Goal: Task Accomplishment & Management: Complete application form

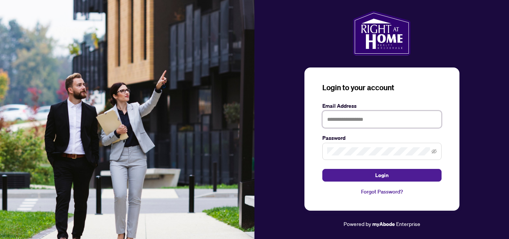
click at [347, 122] on input "text" at bounding box center [381, 119] width 119 height 17
type input "**********"
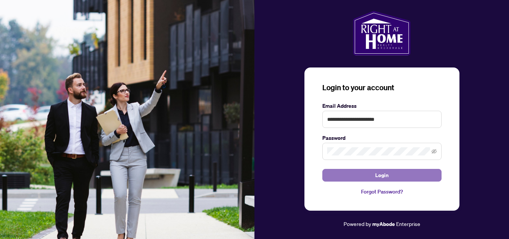
click at [380, 175] on span "Login" at bounding box center [381, 175] width 13 height 12
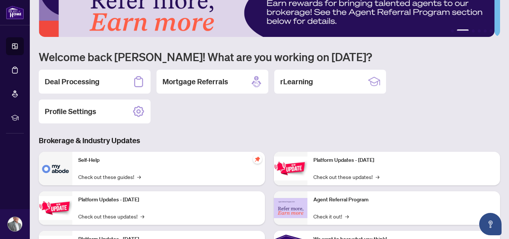
scroll to position [2, 0]
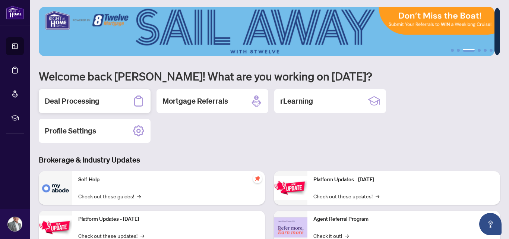
click at [137, 98] on icon at bounding box center [138, 100] width 9 height 11
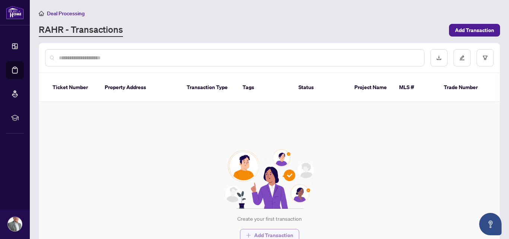
click at [272, 229] on span "Add Transaction" at bounding box center [273, 235] width 39 height 12
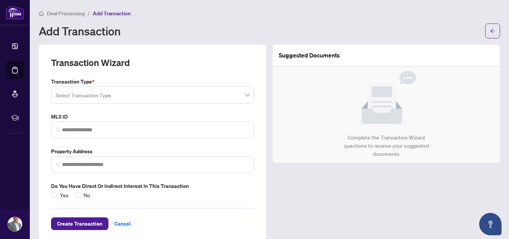
click at [245, 95] on span at bounding box center [153, 95] width 194 height 14
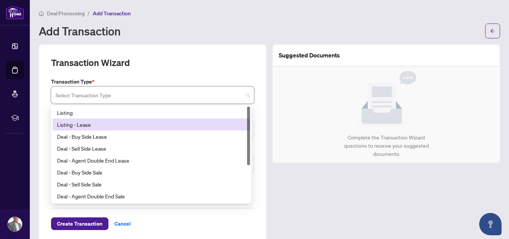
click at [86, 126] on div "Listing - Lease" at bounding box center [151, 124] width 189 height 8
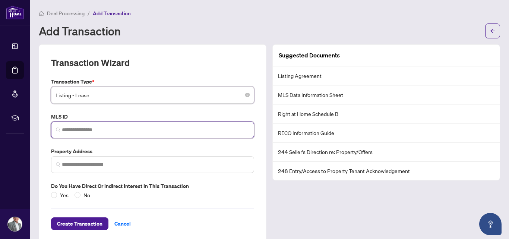
click at [84, 133] on input "search" at bounding box center [155, 130] width 187 height 8
click at [64, 128] on input "*********" at bounding box center [155, 130] width 187 height 8
type input "*********"
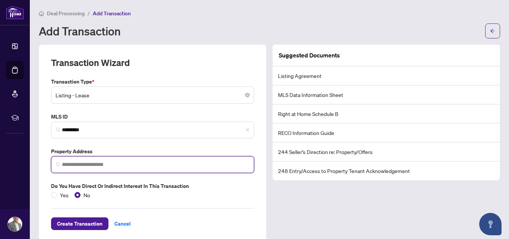
click at [79, 167] on input "search" at bounding box center [155, 165] width 187 height 8
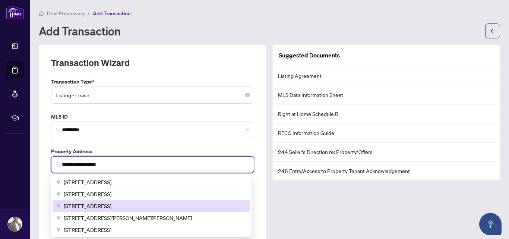
type input "**********"
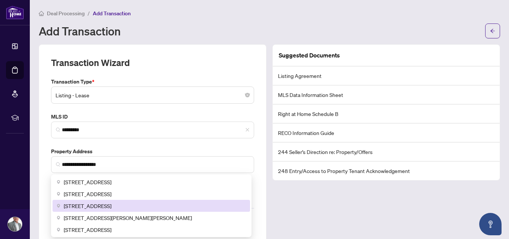
click at [287, 210] on div "Suggested Documents Listing Agreement MLS Data Information Sheet Right at Home …" at bounding box center [386, 143] width 234 height 198
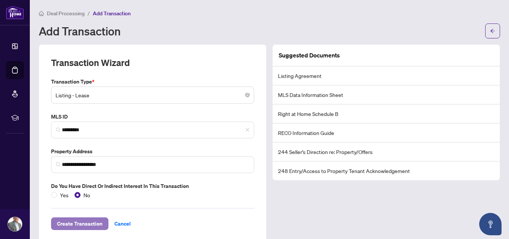
click at [86, 222] on span "Create Transaction" at bounding box center [79, 224] width 45 height 12
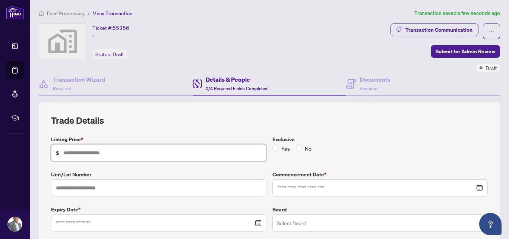
click at [91, 152] on input "text" at bounding box center [163, 153] width 198 height 8
type input "********"
click at [89, 190] on input "text" at bounding box center [158, 187] width 215 height 17
click at [473, 186] on div at bounding box center [380, 188] width 206 height 8
type input "*"
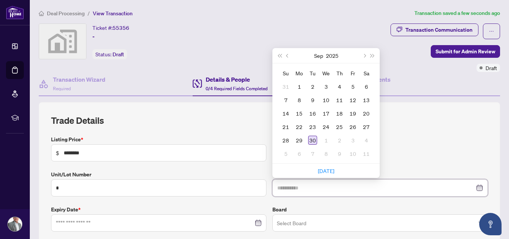
type input "**********"
click at [309, 141] on div "30" at bounding box center [312, 140] width 9 height 9
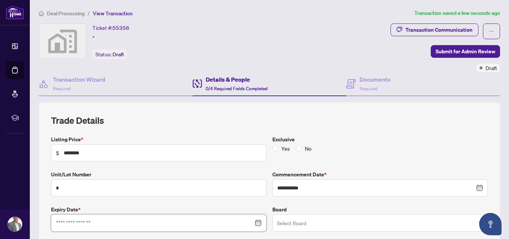
click at [96, 223] on input at bounding box center [155, 223] width 198 height 8
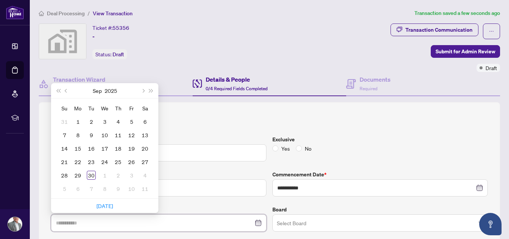
type input "**********"
click at [145, 91] on button "Next month (PageDown)" at bounding box center [143, 90] width 8 height 15
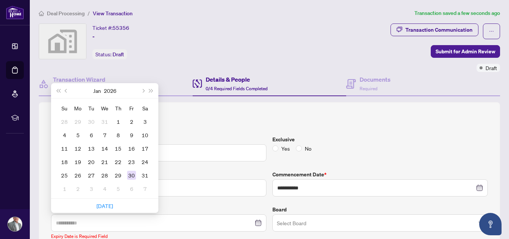
type input "**********"
click at [135, 174] on div "30" at bounding box center [131, 175] width 9 height 9
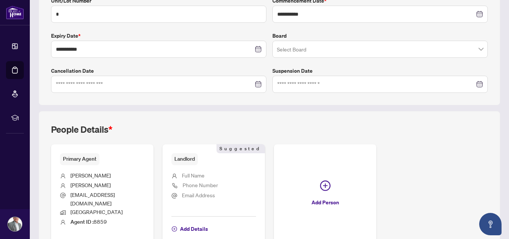
scroll to position [211, 0]
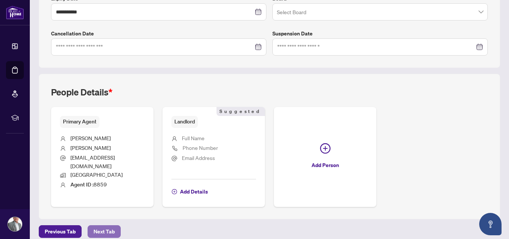
click at [106, 225] on span "Next Tab" at bounding box center [104, 231] width 21 height 12
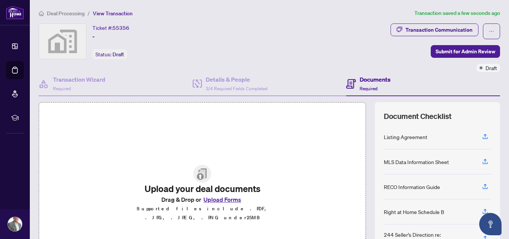
click at [225, 202] on button "Upload Forms" at bounding box center [222, 200] width 42 height 10
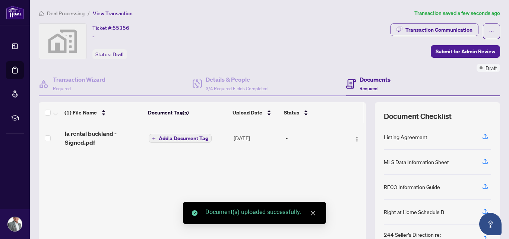
click at [314, 214] on icon "close" at bounding box center [312, 213] width 5 height 5
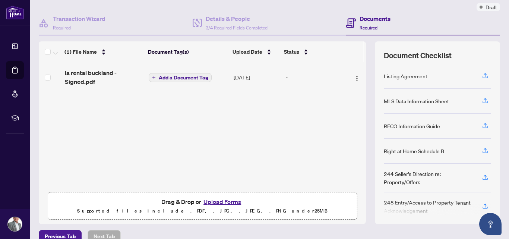
scroll to position [67, 0]
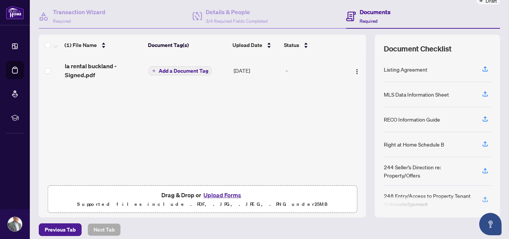
click at [221, 193] on button "Upload Forms" at bounding box center [222, 195] width 42 height 10
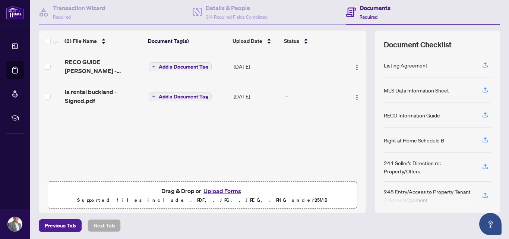
scroll to position [72, 0]
click at [482, 136] on icon "button" at bounding box center [485, 139] width 7 height 7
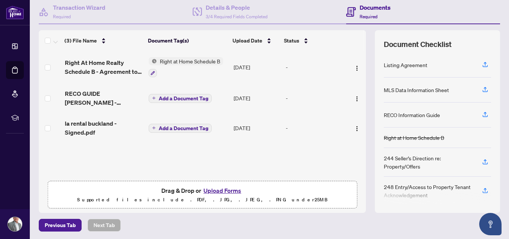
click at [190, 96] on span "Add a Document Tag" at bounding box center [184, 98] width 50 height 5
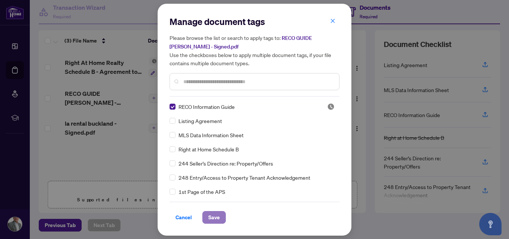
click at [211, 220] on span "Save" at bounding box center [214, 217] width 12 height 12
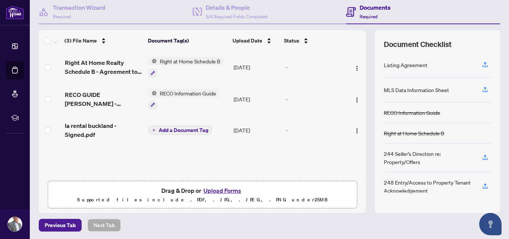
click at [177, 127] on span "Add a Document Tag" at bounding box center [184, 129] width 50 height 5
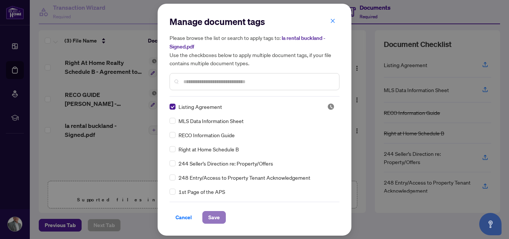
click at [215, 218] on span "Save" at bounding box center [214, 217] width 12 height 12
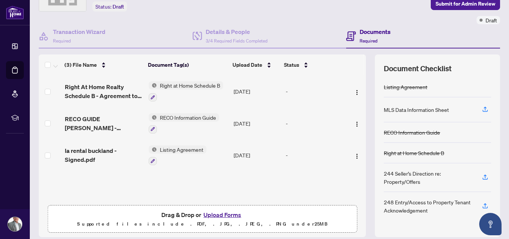
scroll to position [0, 0]
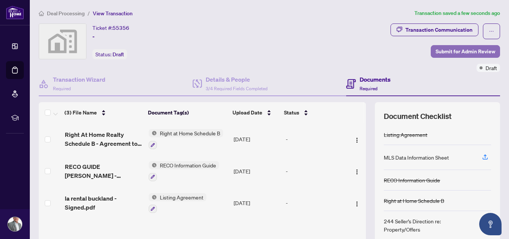
click at [458, 50] on span "Submit for Admin Review" at bounding box center [466, 51] width 60 height 12
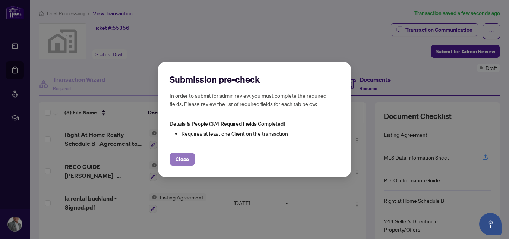
click at [183, 161] on span "Close" at bounding box center [182, 159] width 13 height 12
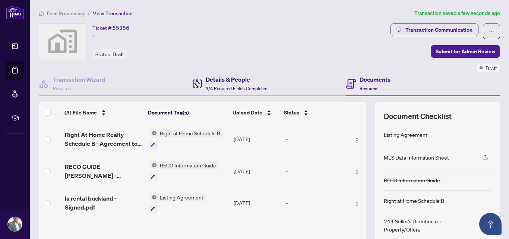
click at [226, 79] on h4 "Details & People" at bounding box center [237, 79] width 62 height 9
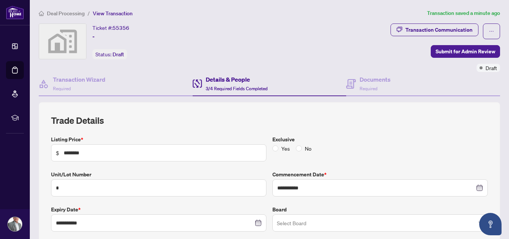
type input "**********"
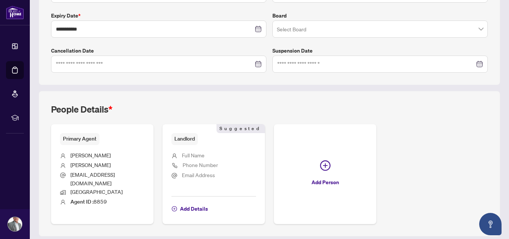
scroll to position [211, 0]
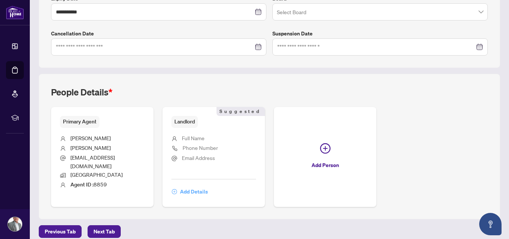
click at [191, 186] on span "Add Details" at bounding box center [194, 192] width 28 height 12
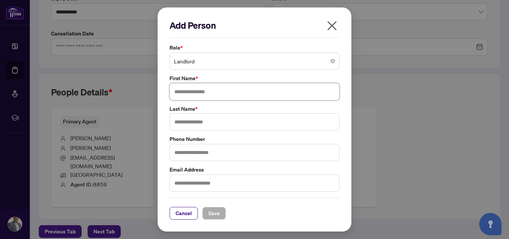
click at [196, 97] on input "text" at bounding box center [255, 91] width 170 height 17
type input "*"
type input "*****"
click at [193, 126] on input "text" at bounding box center [255, 121] width 170 height 17
type input "********"
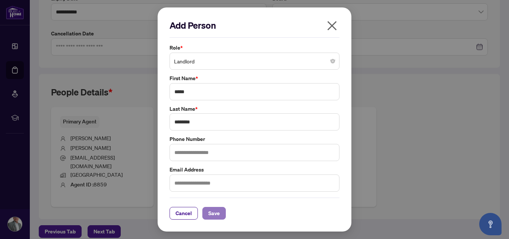
click at [210, 212] on span "Save" at bounding box center [214, 213] width 12 height 12
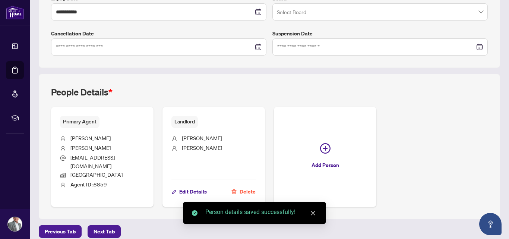
scroll to position [211, 0]
click at [313, 212] on icon "close" at bounding box center [312, 213] width 5 height 5
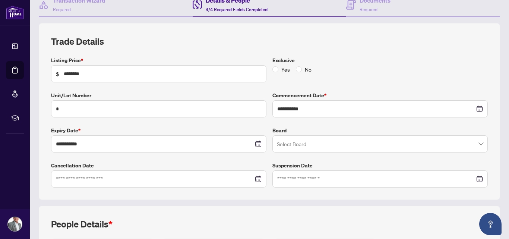
scroll to position [13, 0]
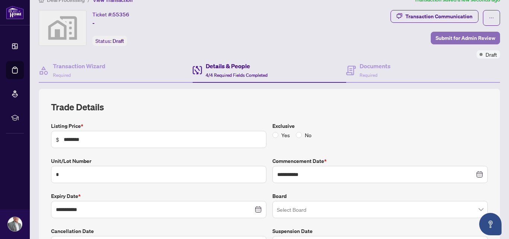
click at [441, 38] on span "Submit for Admin Review" at bounding box center [466, 38] width 60 height 12
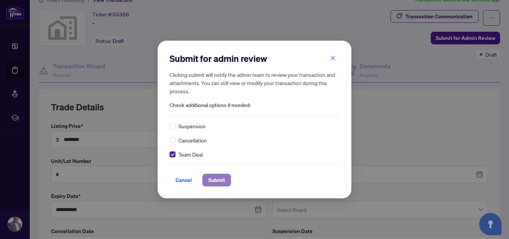
click at [222, 182] on button "Submit" at bounding box center [216, 180] width 29 height 13
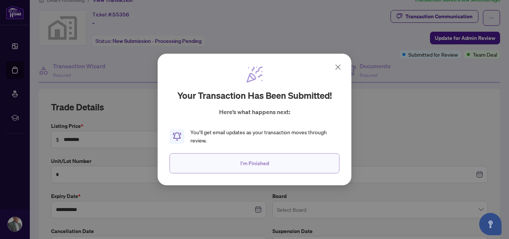
click at [252, 165] on span "I'm Finished" at bounding box center [254, 163] width 29 height 12
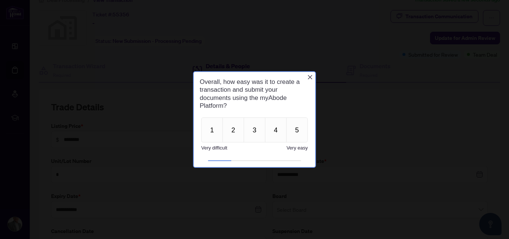
scroll to position [0, 0]
click at [309, 78] on icon "Close button" at bounding box center [310, 77] width 6 height 6
